Goal: Find contact information: Find contact information

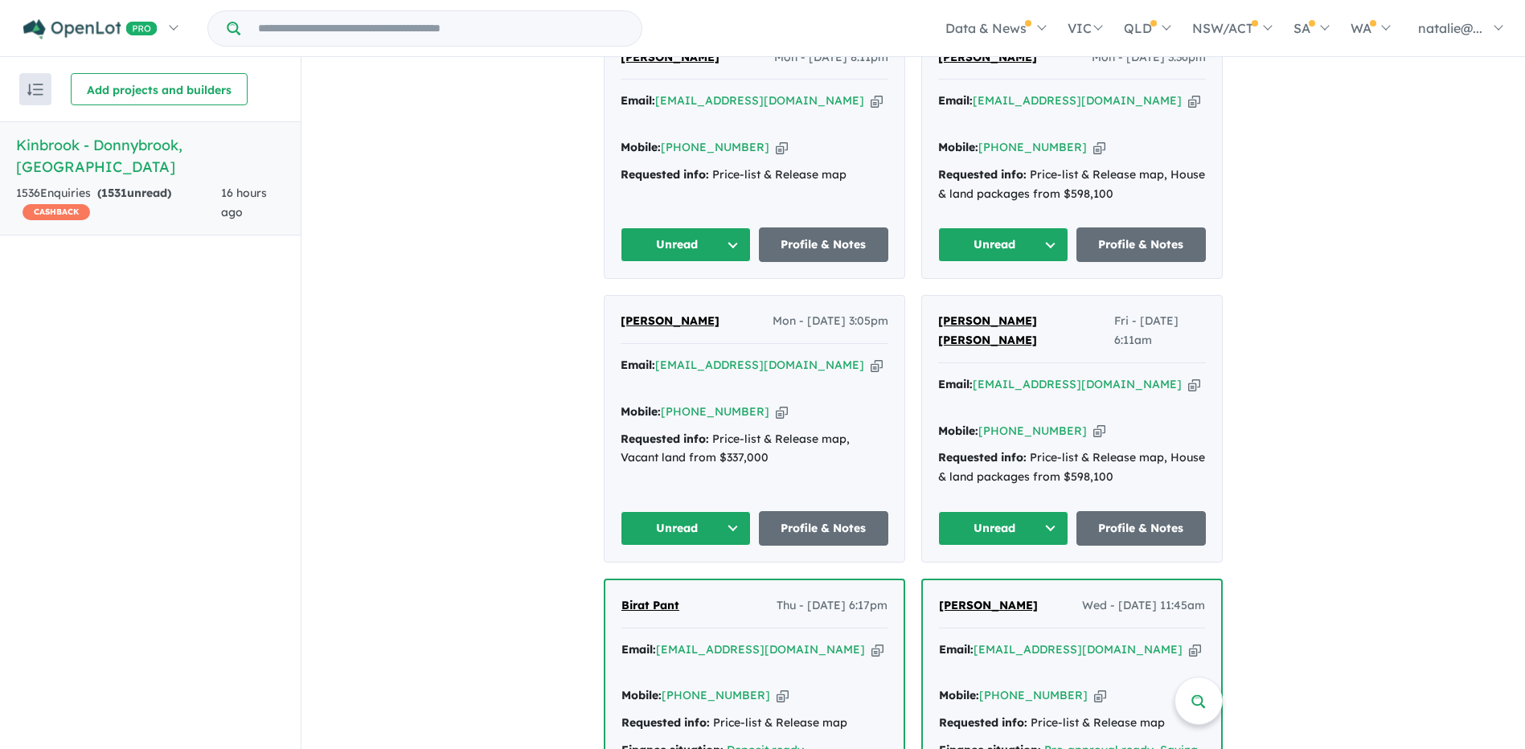
scroll to position [724, 0]
drag, startPoint x: 734, startPoint y: 316, endPoint x: 618, endPoint y: 314, distance: 115.8
click at [621, 314] on div "[PERSON_NAME] - [DATE] 3:05pm" at bounding box center [755, 327] width 268 height 32
copy span "[PERSON_NAME]"
drag, startPoint x: 749, startPoint y: 388, endPoint x: 684, endPoint y: 392, distance: 65.2
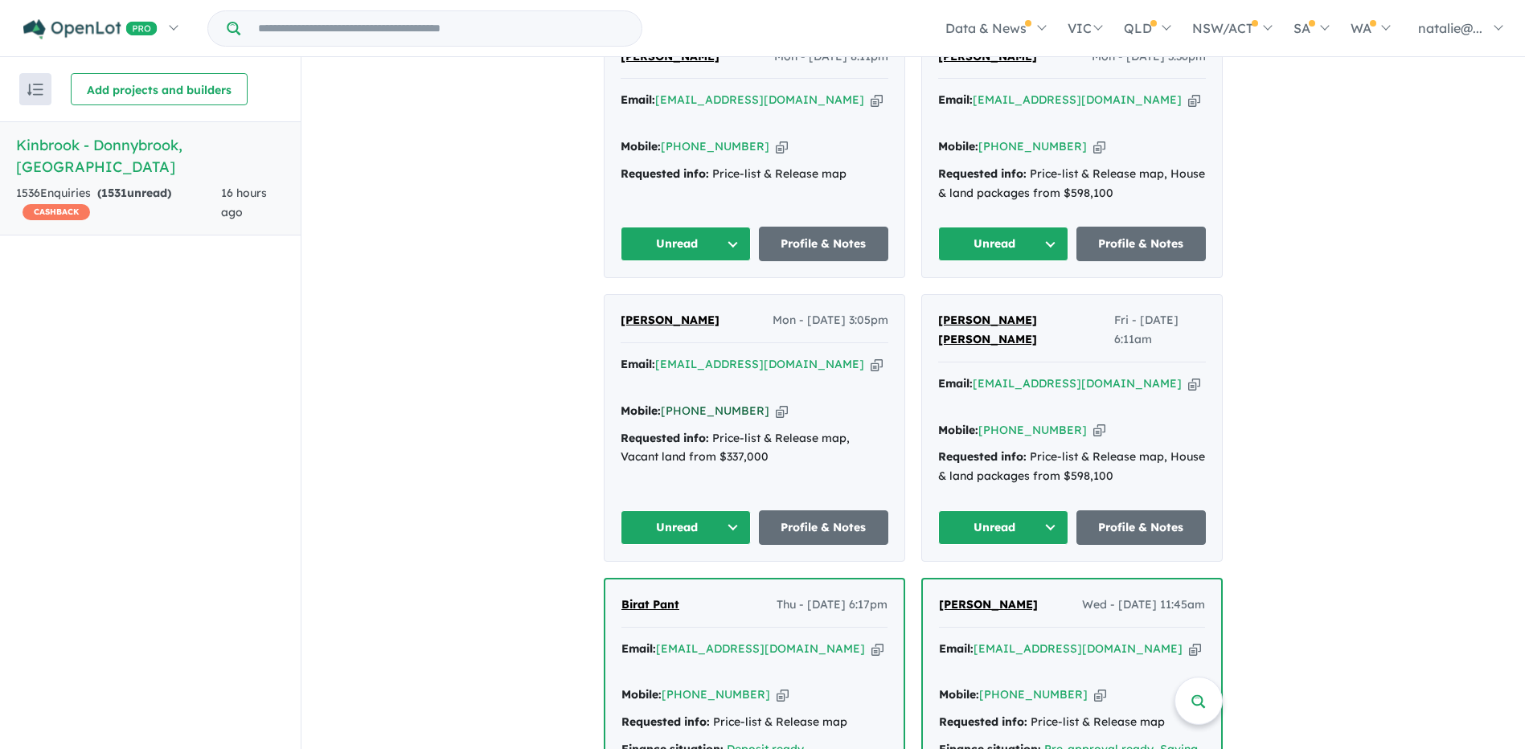
click at [684, 402] on div "Mobile: [PHONE_NUMBER] Copied!" at bounding box center [755, 411] width 268 height 19
copy link "451 354 344"
drag, startPoint x: 814, startPoint y: 359, endPoint x: 660, endPoint y: 357, distance: 153.6
click at [660, 357] on div "Email: [EMAIL_ADDRESS][DOMAIN_NAME] Copied!" at bounding box center [755, 374] width 268 height 39
copy a%20Kinbrook%20-%20Donnybrook"] "[EMAIL_ADDRESS][DOMAIN_NAME]"
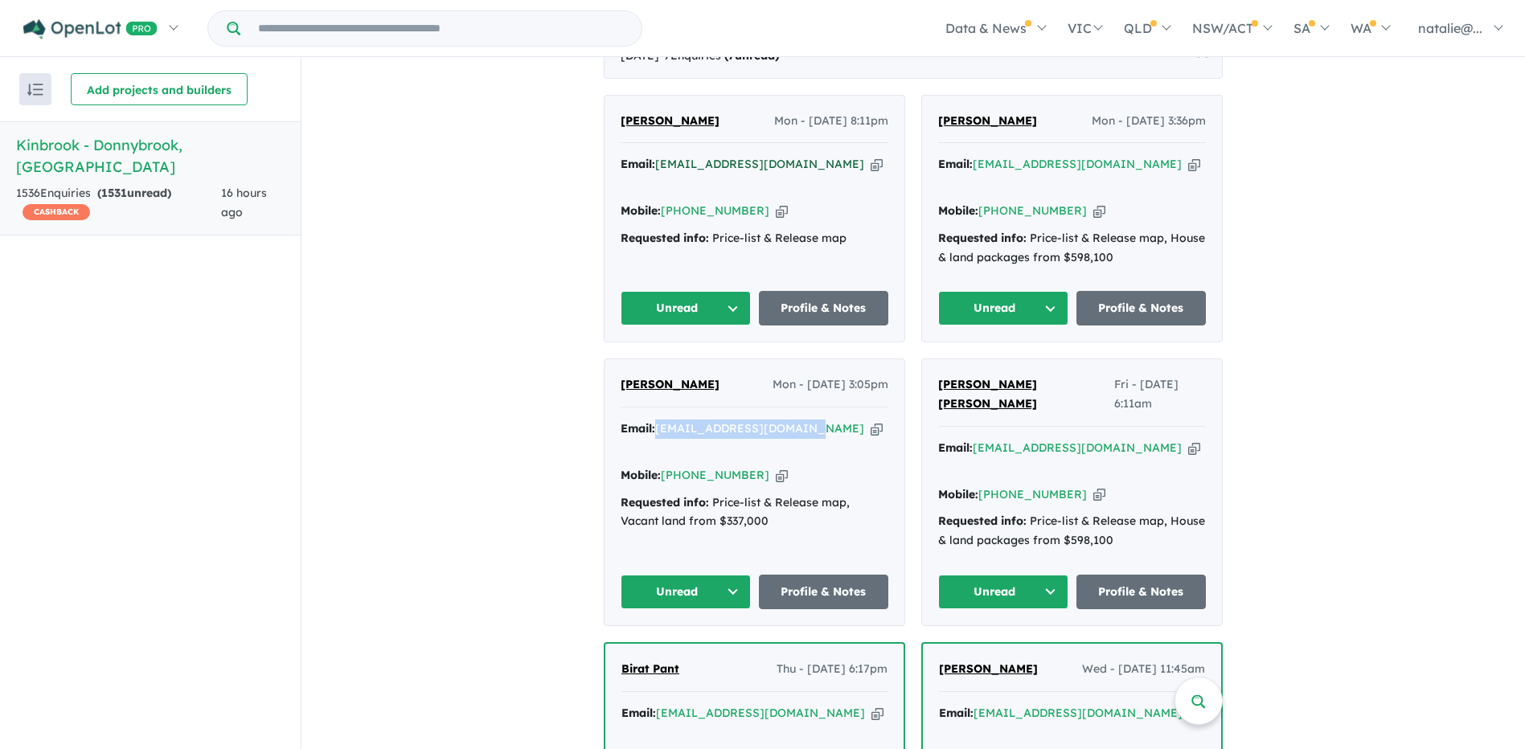
scroll to position [563, 0]
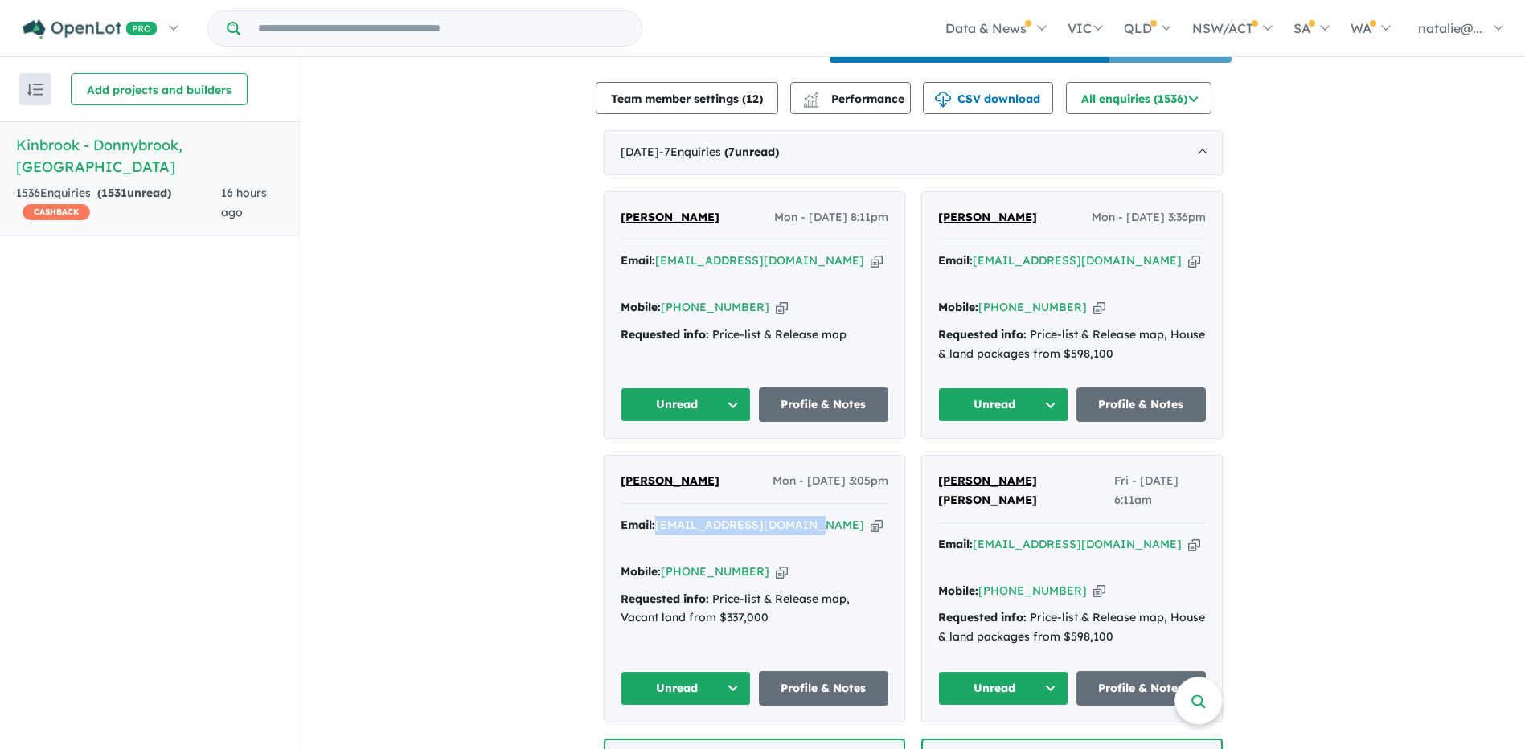
drag, startPoint x: 741, startPoint y: 232, endPoint x: 607, endPoint y: 229, distance: 133.5
click at [607, 229] on div "[PERSON_NAME] Mon - [DATE] 8:11pm Email: [EMAIL_ADDRESS][DOMAIN_NAME] Copied! M…" at bounding box center [755, 315] width 300 height 247
copy span "[PERSON_NAME]"
drag, startPoint x: 752, startPoint y: 302, endPoint x: 685, endPoint y: 303, distance: 66.7
click at [685, 303] on div "Mobile: [PHONE_NUMBER] Copied!" at bounding box center [755, 307] width 268 height 19
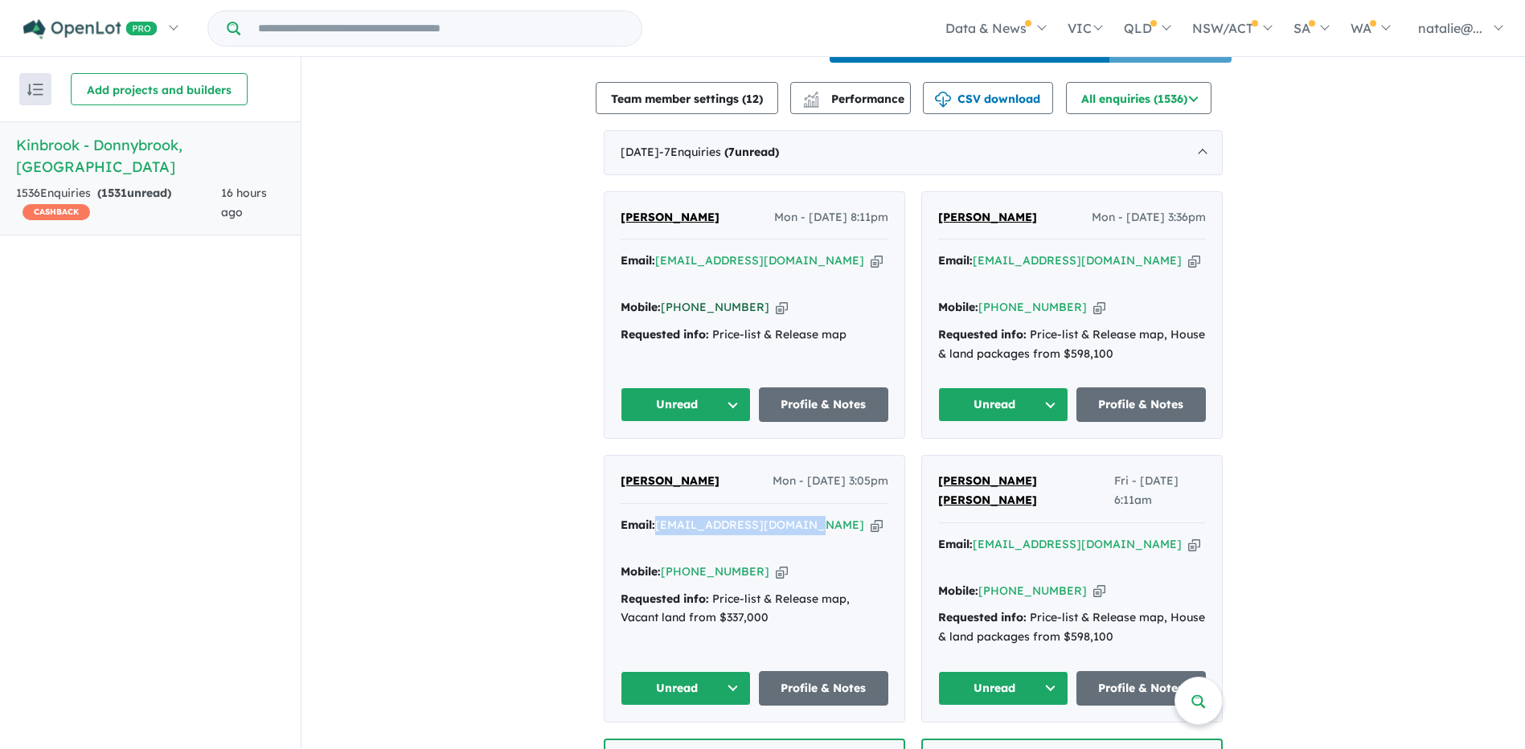
copy link "448 033 295"
drag, startPoint x: 793, startPoint y: 274, endPoint x: 657, endPoint y: 276, distance: 135.9
click at [657, 276] on div "Email: [EMAIL_ADDRESS][DOMAIN_NAME] Copied!" at bounding box center [755, 271] width 268 height 39
copy a%20Kinbrook%20-%20Donnybrook"] "[EMAIL_ADDRESS][DOMAIN_NAME]"
